Goal: Transaction & Acquisition: Purchase product/service

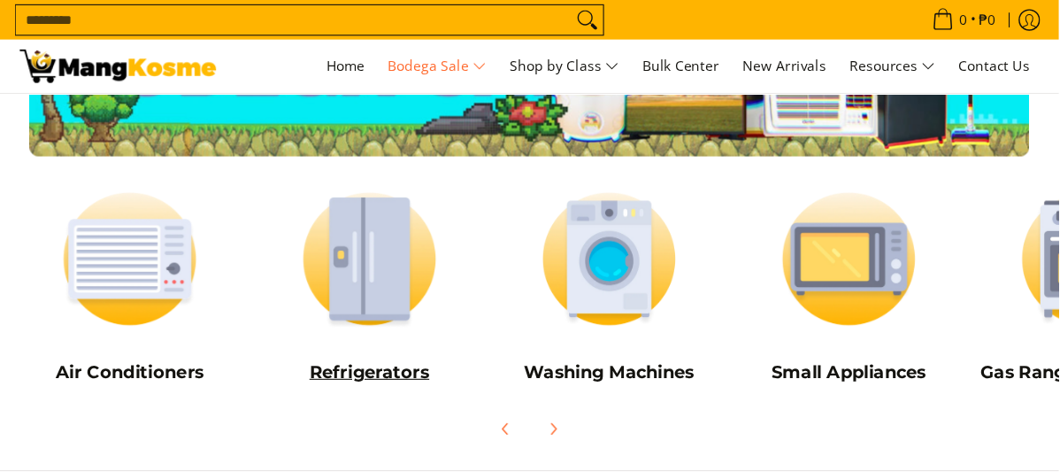
scroll to position [177, 0]
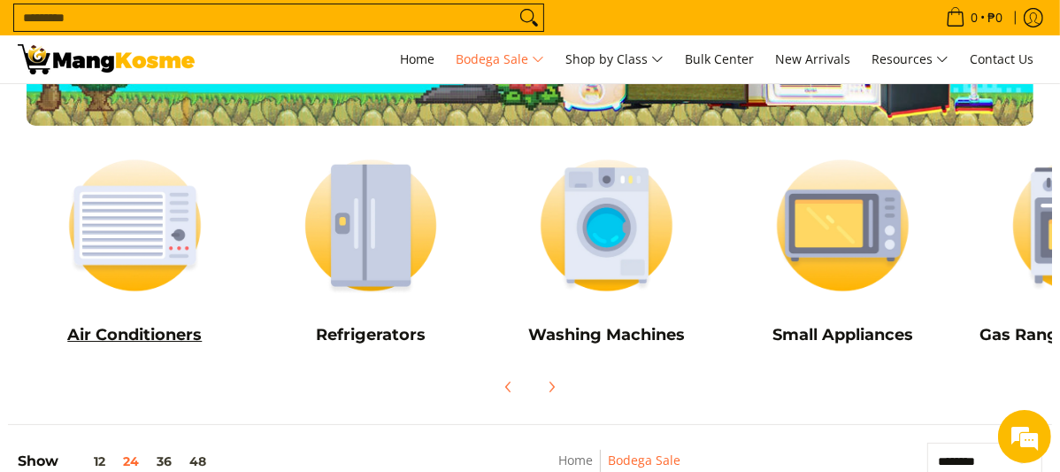
click at [147, 244] on img at bounding box center [135, 225] width 219 height 164
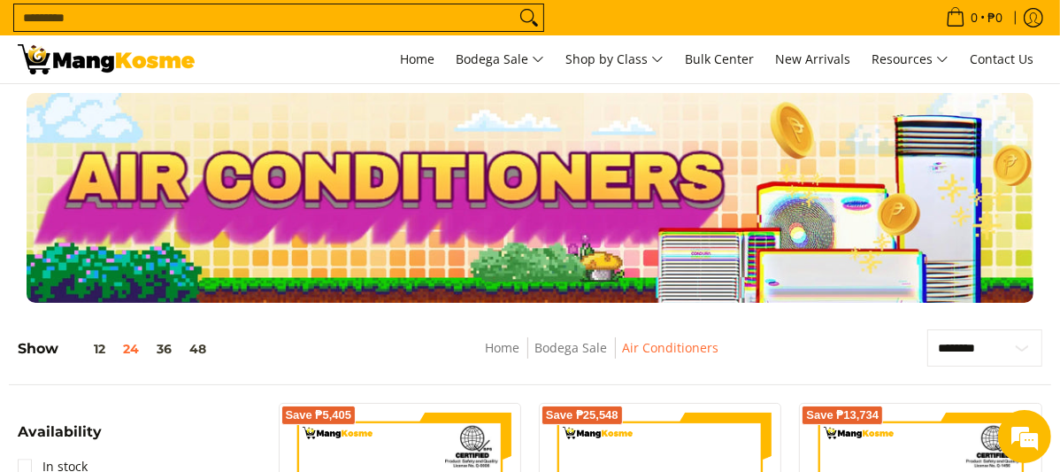
click at [132, 64] on img at bounding box center [106, 59] width 177 height 30
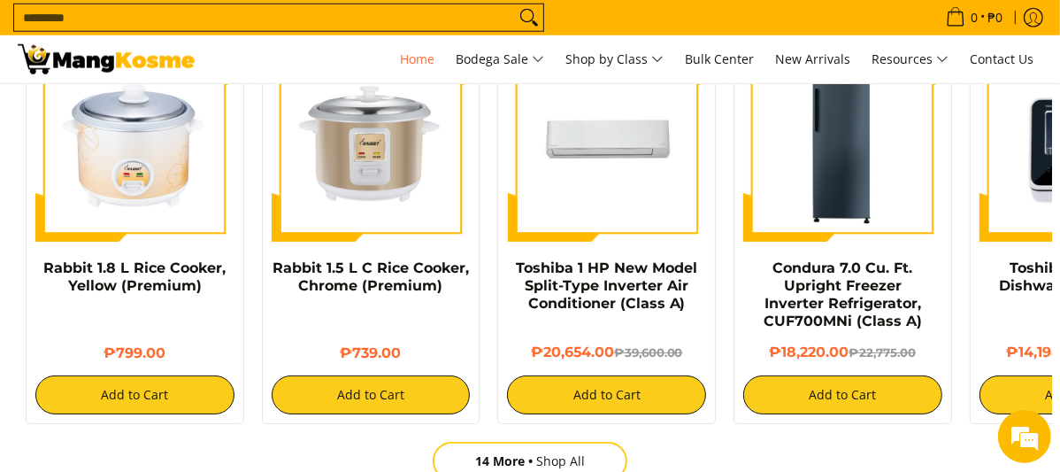
scroll to position [0, 2036]
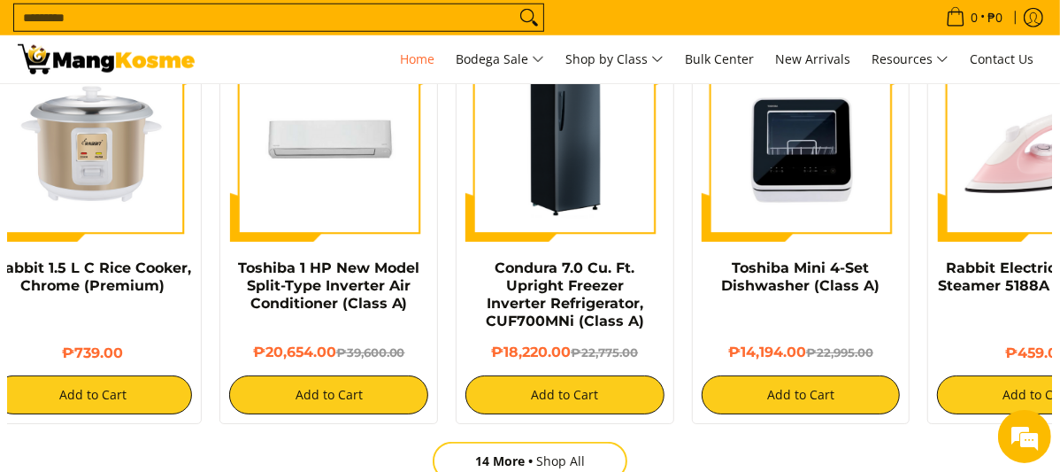
drag, startPoint x: 760, startPoint y: 235, endPoint x: 443, endPoint y: 242, distance: 316.9
click at [465, 242] on img at bounding box center [564, 142] width 199 height 199
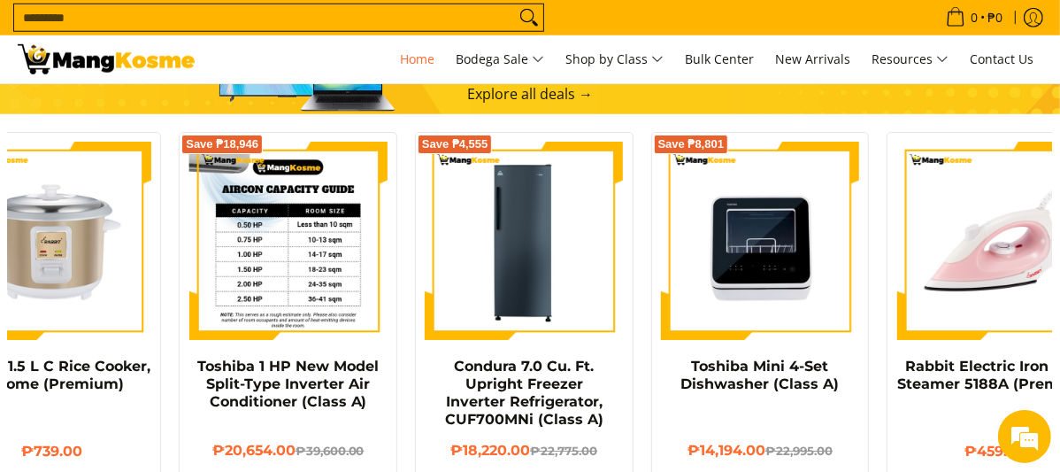
scroll to position [0, 389]
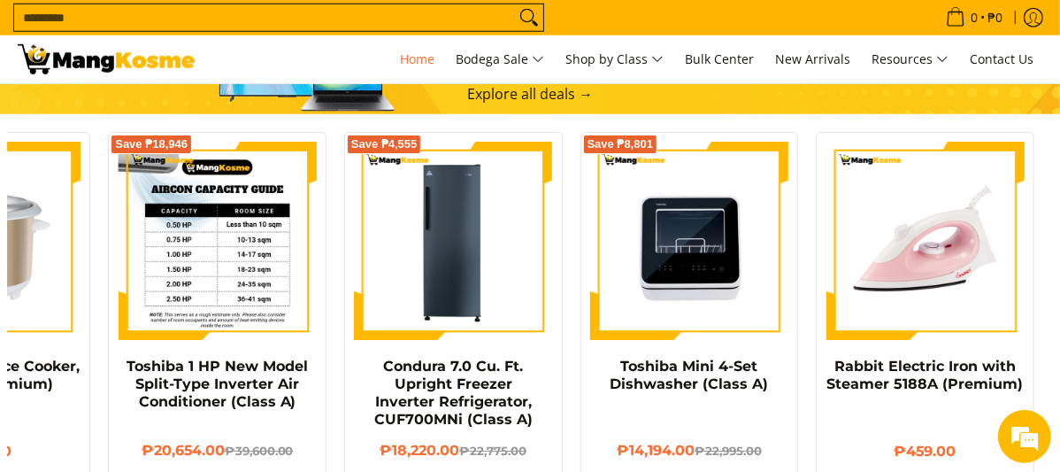
drag, startPoint x: 869, startPoint y: 308, endPoint x: 251, endPoint y: 285, distance: 618.1
click at [251, 285] on div "Rabbit 1.8 L Rice Cooker, Yellow (Premium) ₱799.00 Add to Cart Rabbit 1.5 L C R…" at bounding box center [335, 323] width 1416 height 400
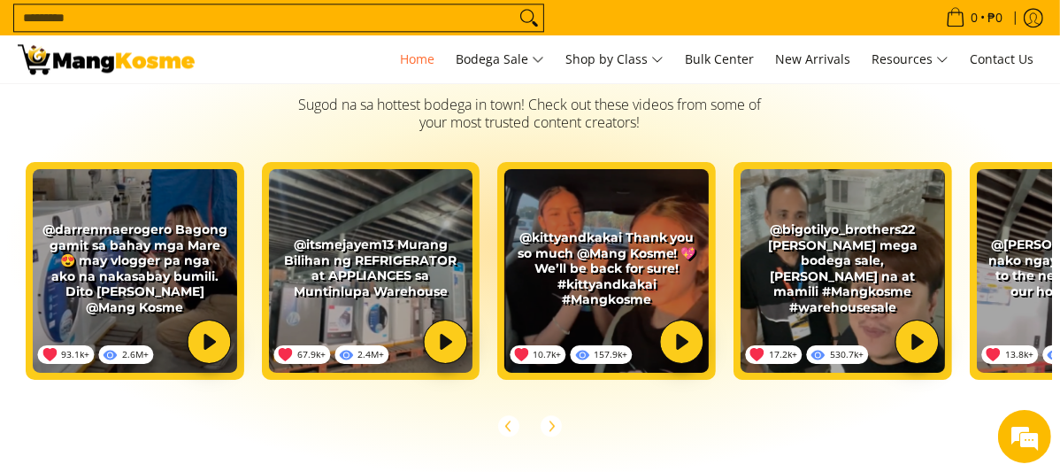
scroll to position [0, 679]
